Goal: Task Accomplishment & Management: Manage account settings

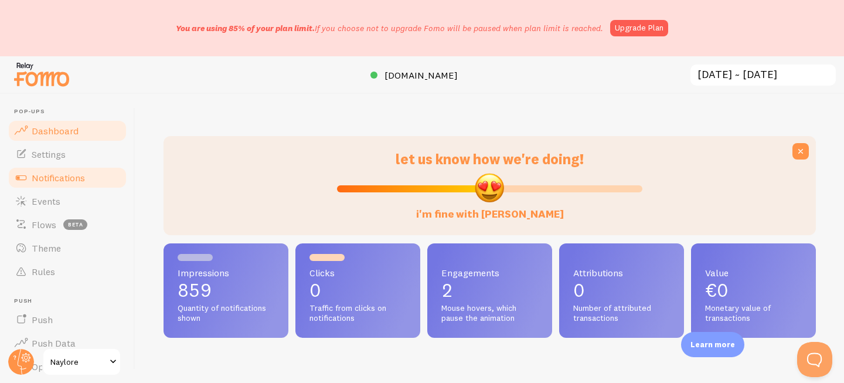
click at [72, 177] on span "Notifications" at bounding box center [58, 178] width 53 height 12
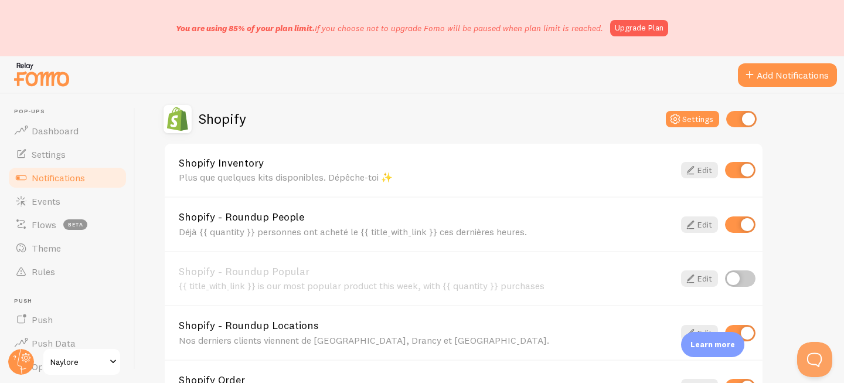
scroll to position [410, 0]
click at [699, 221] on link "Edit" at bounding box center [699, 223] width 37 height 16
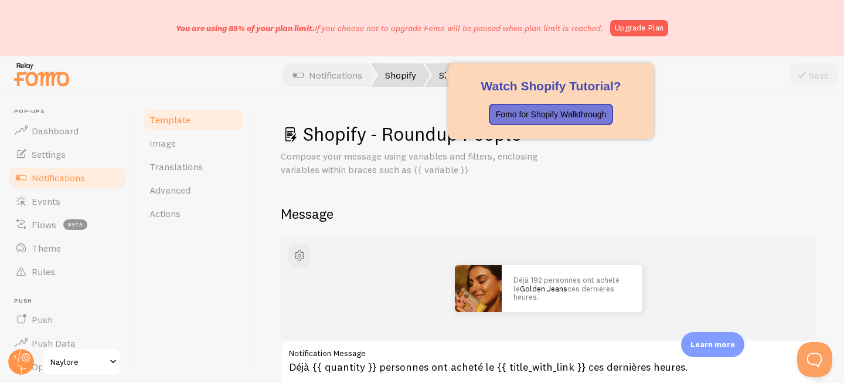
click at [396, 77] on link "Shopify" at bounding box center [400, 74] width 59 height 23
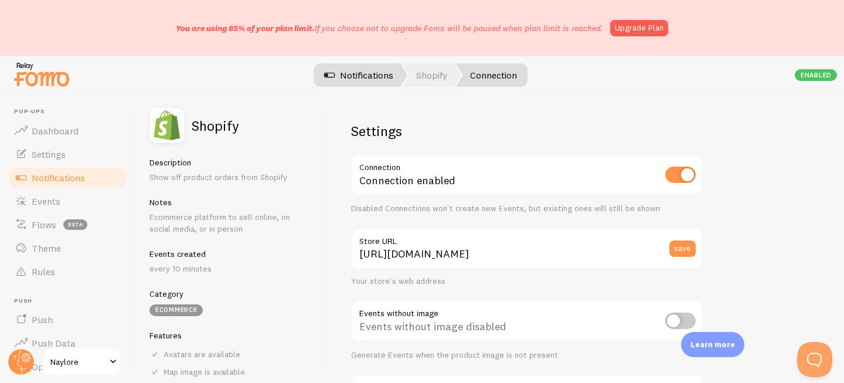
click at [364, 75] on link "Notifications" at bounding box center [358, 74] width 97 height 23
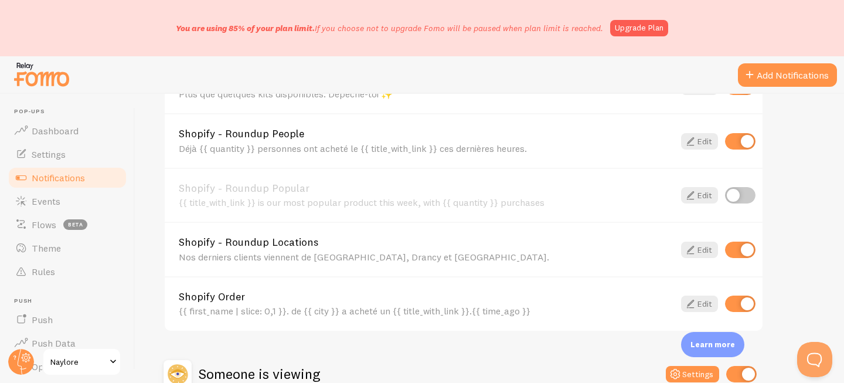
scroll to position [618, 0]
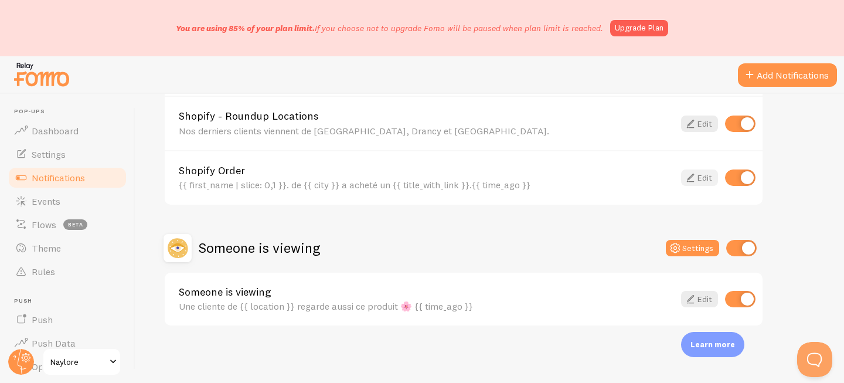
click at [700, 176] on link "Edit" at bounding box center [699, 177] width 37 height 16
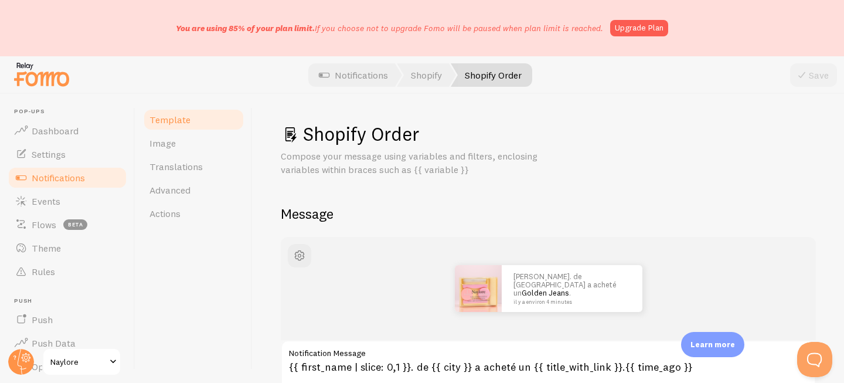
click at [82, 179] on span "Notifications" at bounding box center [58, 178] width 53 height 12
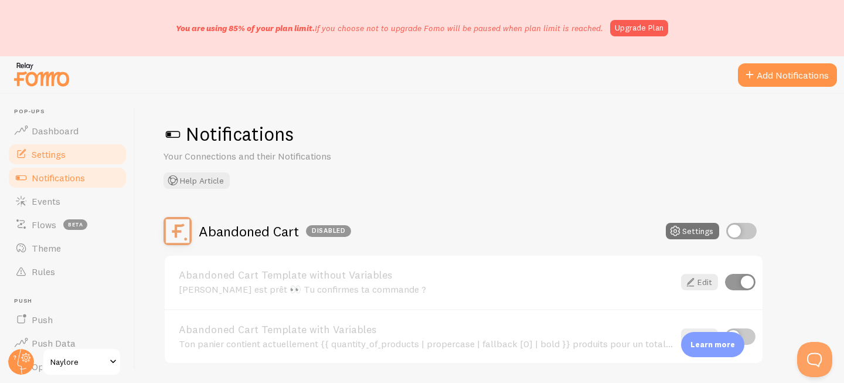
click at [53, 155] on span "Settings" at bounding box center [49, 154] width 34 height 12
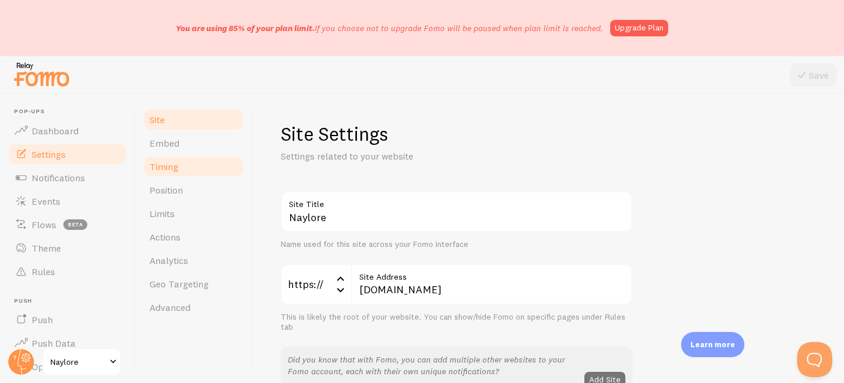
click at [192, 162] on link "Timing" at bounding box center [193, 166] width 103 height 23
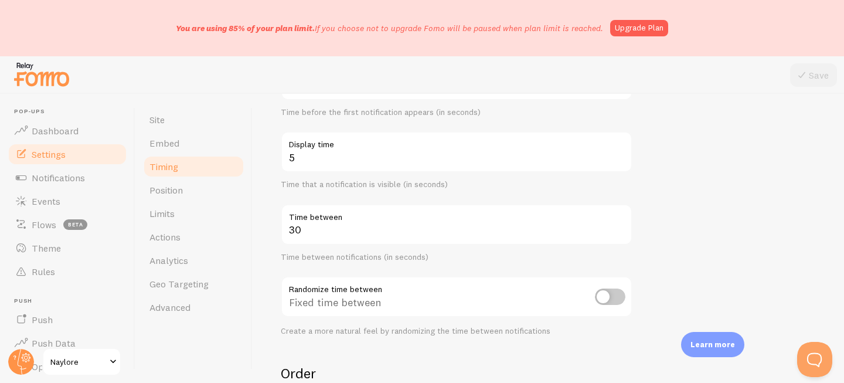
scroll to position [163, 0]
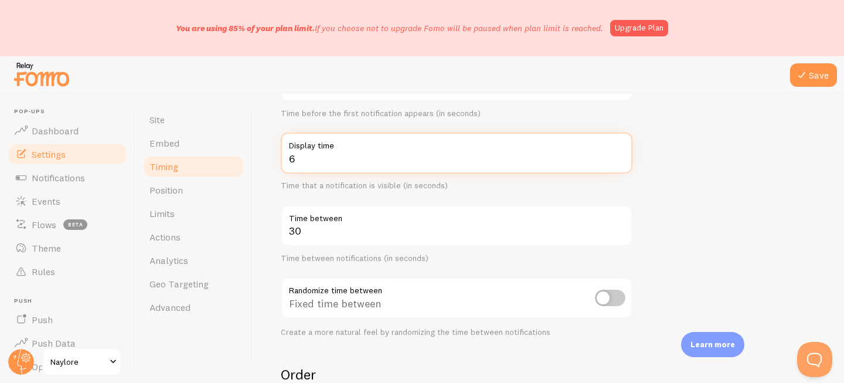
click at [619, 155] on input "6" at bounding box center [457, 152] width 352 height 41
click at [619, 155] on input "7" at bounding box center [457, 152] width 352 height 41
type input "8"
click at [619, 155] on input "8" at bounding box center [457, 152] width 352 height 41
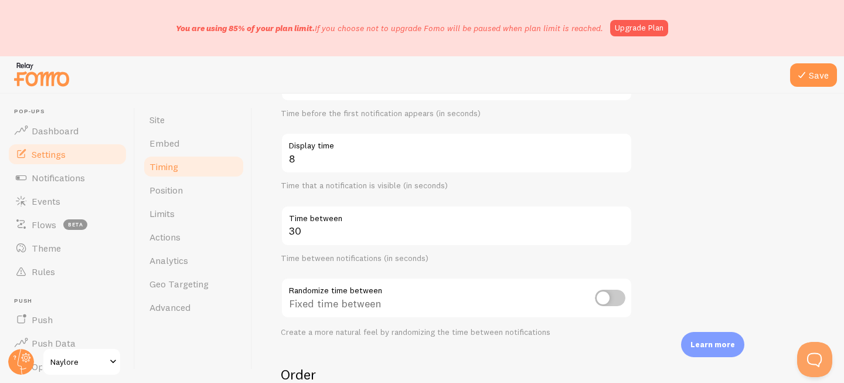
click at [651, 166] on form "Delay 10 Initial delay (seconds) Time before the first notification appears (in…" at bounding box center [548, 279] width 535 height 503
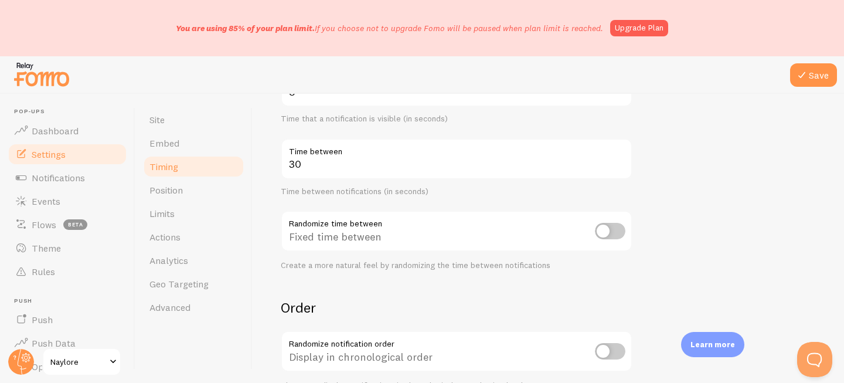
scroll to position [368, 0]
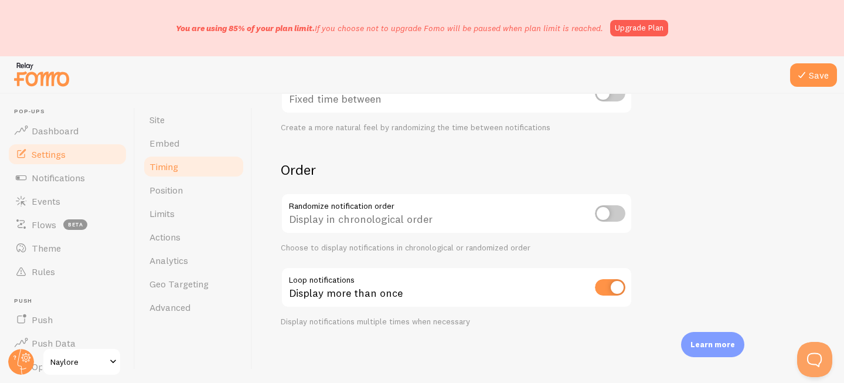
click at [603, 290] on input "checkbox" at bounding box center [610, 287] width 30 height 16
checkbox input "false"
click at [818, 83] on button "Save" at bounding box center [813, 74] width 47 height 23
